Goal: Information Seeking & Learning: Check status

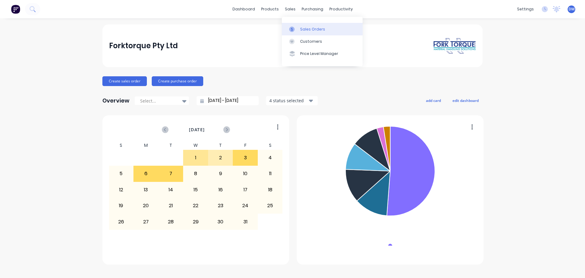
click at [303, 28] on div "Sales Orders" at bounding box center [312, 29] width 25 height 5
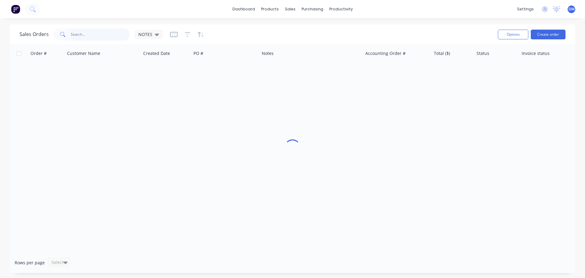
click at [97, 37] on input "text" at bounding box center [100, 34] width 59 height 12
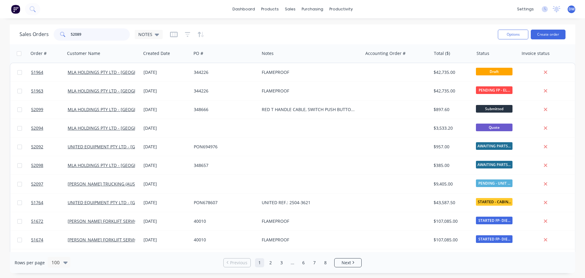
type input "52089"
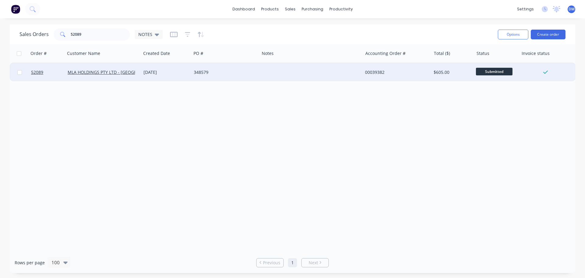
click at [212, 71] on div "348579" at bounding box center [224, 72] width 60 height 6
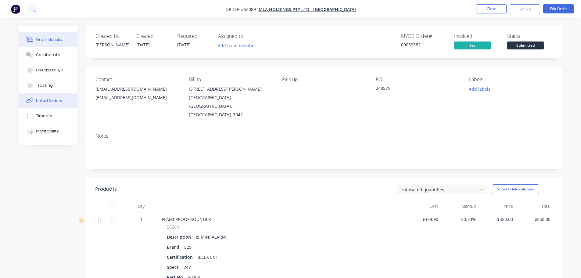
click at [42, 100] on div "Linked Orders" at bounding box center [49, 100] width 26 height 5
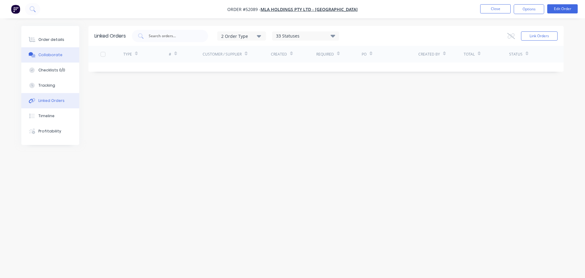
click at [49, 55] on div "Collaborate" at bounding box center [50, 54] width 24 height 5
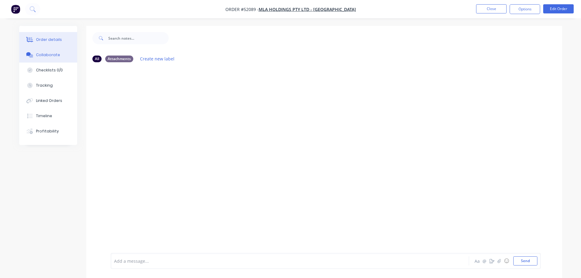
click at [43, 38] on div "Order details" at bounding box center [49, 39] width 26 height 5
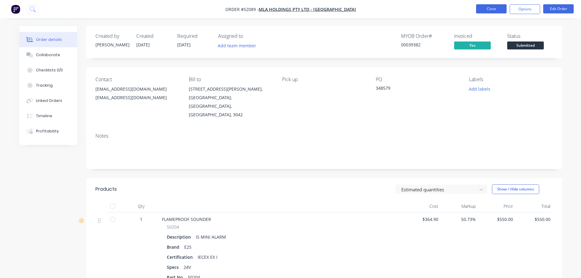
click at [493, 8] on button "Close" at bounding box center [491, 8] width 30 height 9
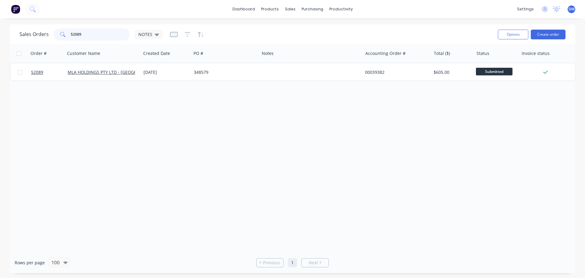
drag, startPoint x: 82, startPoint y: 33, endPoint x: 48, endPoint y: 34, distance: 33.9
click at [49, 35] on div "Sales Orders 52089 NOTES" at bounding box center [91, 34] width 143 height 12
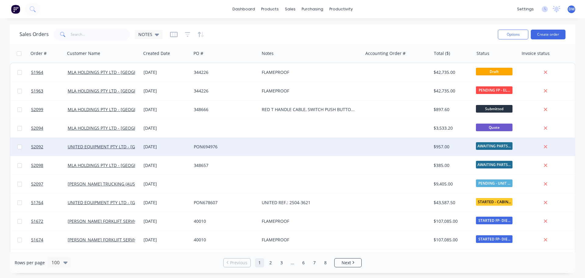
click at [210, 146] on div "PON694976" at bounding box center [224, 147] width 60 height 6
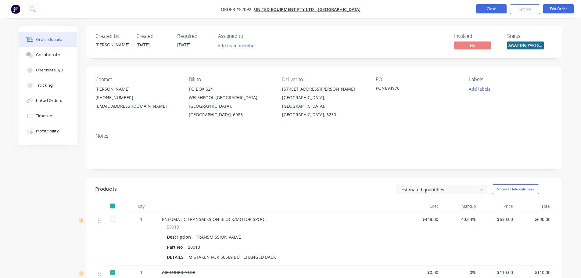
click at [491, 8] on button "Close" at bounding box center [491, 8] width 30 height 9
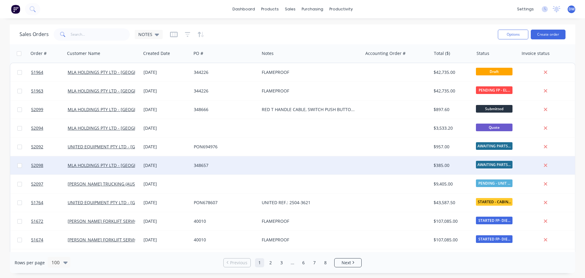
click at [207, 163] on div "348657" at bounding box center [224, 165] width 60 height 6
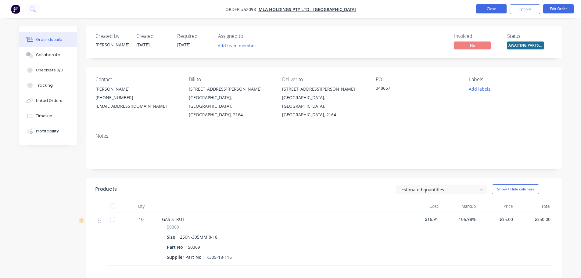
click at [502, 9] on button "Close" at bounding box center [491, 8] width 30 height 9
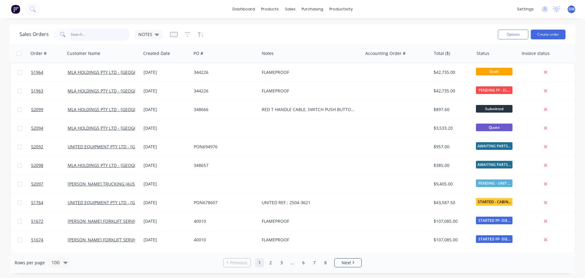
click at [91, 34] on input "text" at bounding box center [100, 34] width 59 height 12
type input "52089"
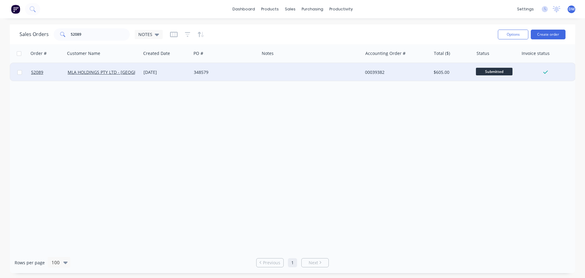
click at [177, 72] on div "[DATE]" at bounding box center [166, 72] width 45 height 6
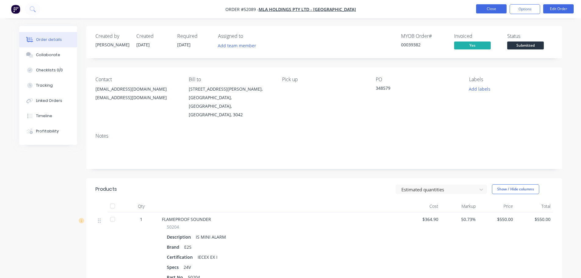
click at [487, 7] on button "Close" at bounding box center [491, 8] width 30 height 9
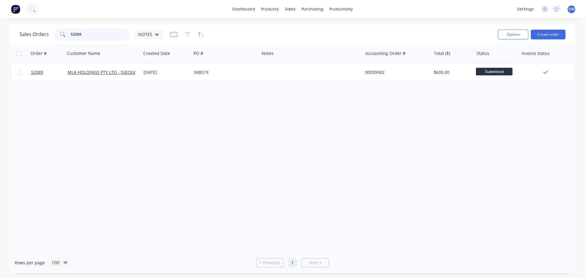
drag, startPoint x: 87, startPoint y: 34, endPoint x: 19, endPoint y: 45, distance: 69.1
click at [20, 45] on div "Sales Orders 52089 NOTES Options Create order Order # Customer Name Created Dat…" at bounding box center [293, 148] width 566 height 248
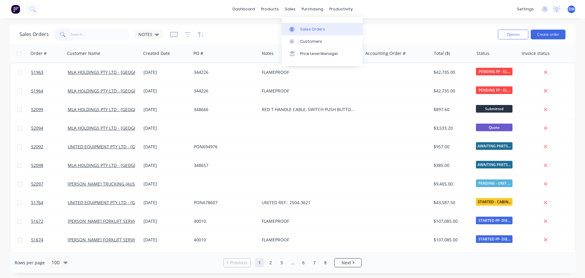
click at [305, 27] on div "Sales Orders" at bounding box center [312, 29] width 25 height 5
click at [306, 30] on div "Sales Orders" at bounding box center [312, 29] width 25 height 5
click at [91, 28] on input "text" at bounding box center [100, 34] width 59 height 12
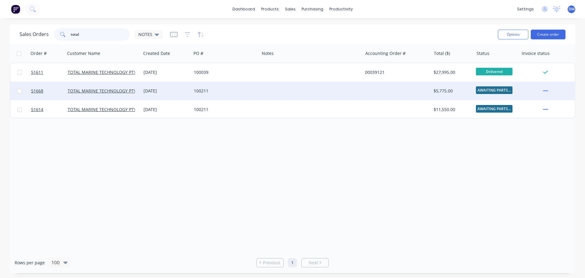
type input "total"
click at [415, 93] on div at bounding box center [397, 91] width 69 height 18
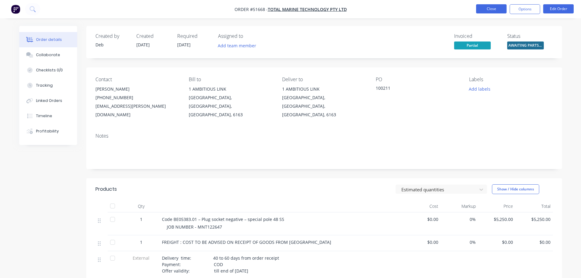
click at [503, 9] on button "Close" at bounding box center [491, 8] width 30 height 9
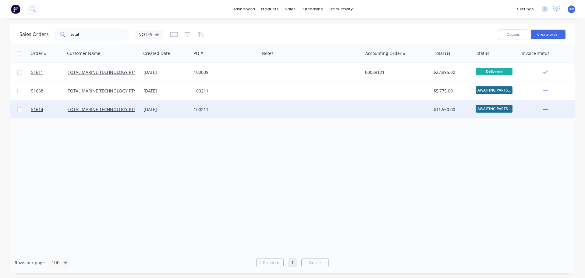
click at [426, 109] on div at bounding box center [397, 109] width 69 height 18
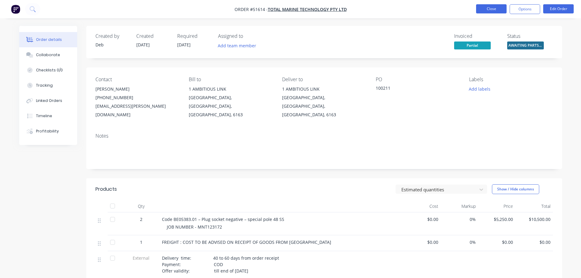
click at [483, 6] on button "Close" at bounding box center [491, 8] width 30 height 9
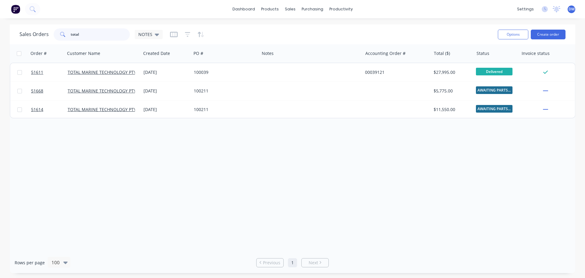
drag, startPoint x: 77, startPoint y: 34, endPoint x: -91, endPoint y: 41, distance: 167.8
click at [0, 41] on html "dashboard products sales purchasing productivity dashboard products Product Cat…" at bounding box center [292, 139] width 585 height 278
type input "l"
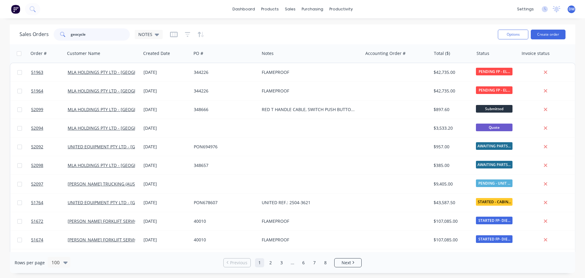
type input "geocycle"
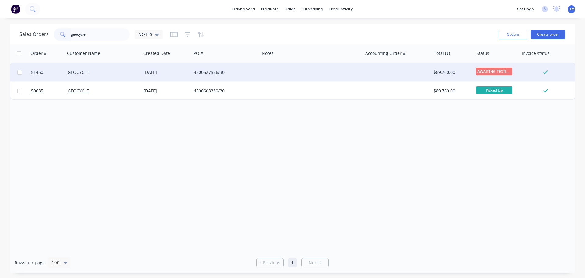
click at [476, 70] on div "AWAITING TESTIN..." at bounding box center [496, 72] width 45 height 18
click at [450, 72] on div "$89,760.00" at bounding box center [452, 72] width 36 height 6
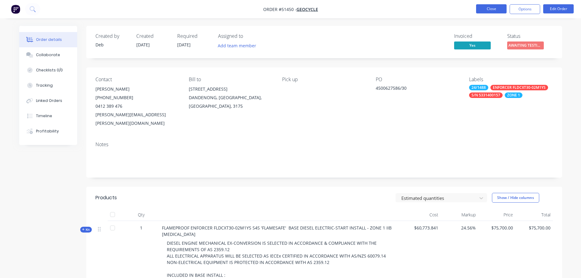
click at [484, 6] on button "Close" at bounding box center [491, 8] width 30 height 9
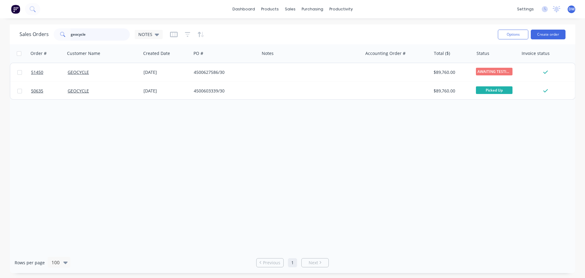
drag, startPoint x: 31, startPoint y: 34, endPoint x: 10, endPoint y: 37, distance: 20.6
click at [16, 36] on div "Sales Orders geocycle NOTES Options Create order" at bounding box center [293, 34] width 566 height 20
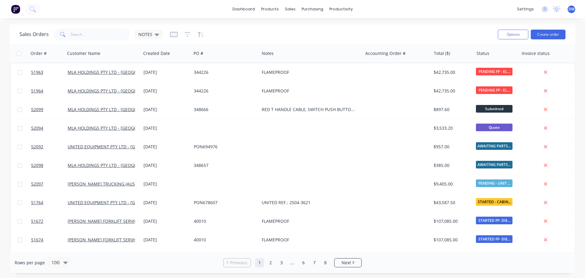
click at [192, 12] on div "dashboard products sales purchasing productivity dashboard products Product Cat…" at bounding box center [292, 9] width 585 height 18
